Goal: Use online tool/utility: Utilize a website feature to perform a specific function

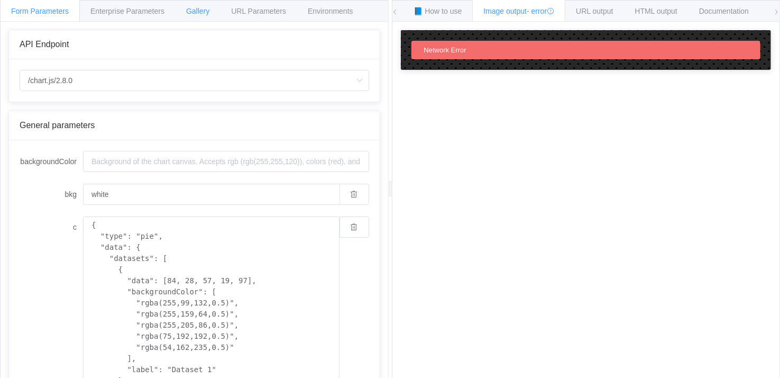
click at [195, 8] on span "Gallery" at bounding box center [197, 11] width 23 height 8
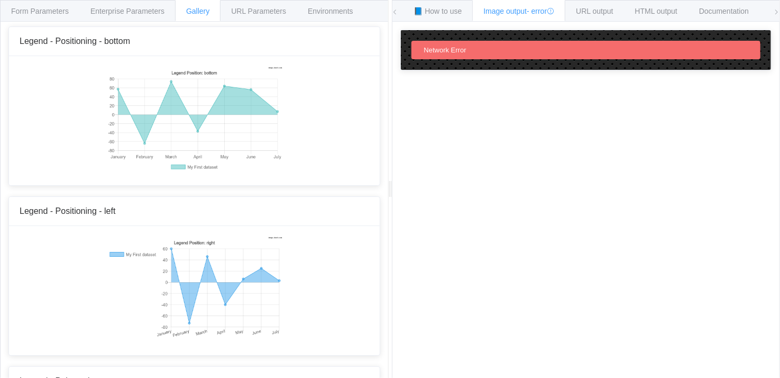
scroll to position [5238, 0]
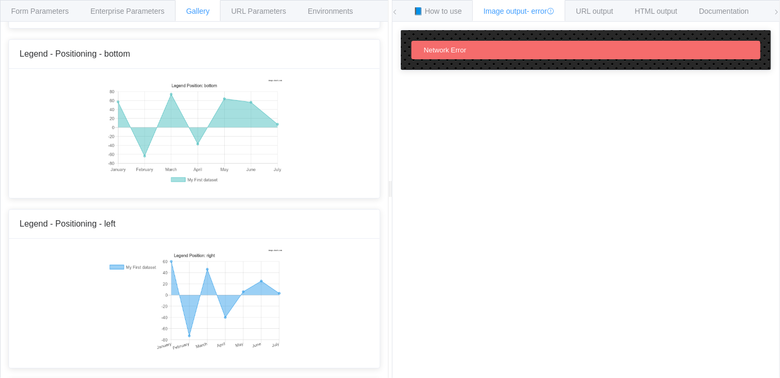
scroll to position [5219, 0]
